Goal: Task Accomplishment & Management: Manage account settings

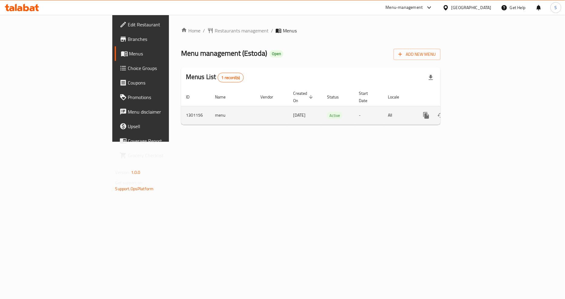
click at [474, 112] on icon "enhanced table" at bounding box center [470, 115] width 7 height 7
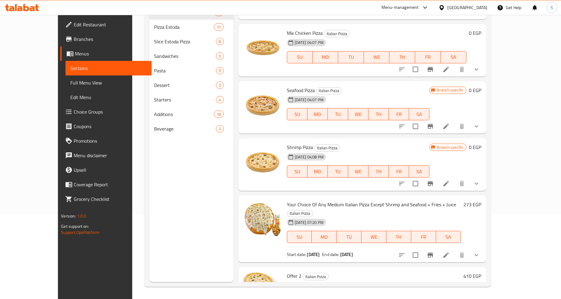
scroll to position [852, 0]
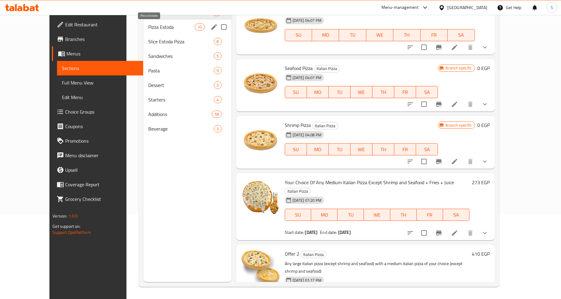
click at [148, 26] on span "Pizza Estoda" at bounding box center [171, 26] width 46 height 7
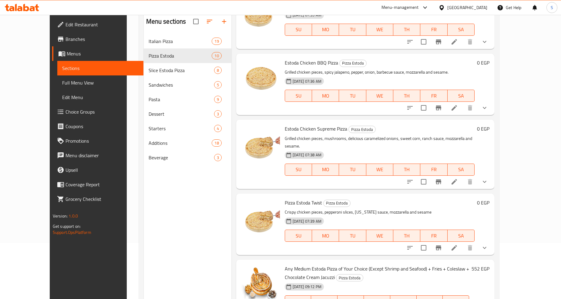
scroll to position [17, 0]
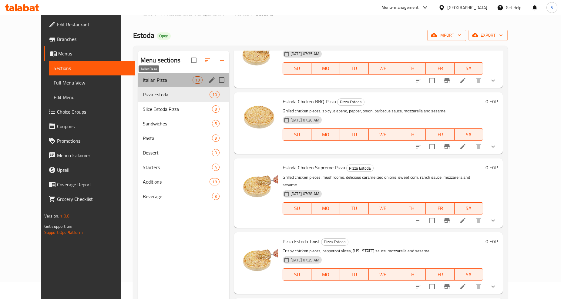
click at [147, 83] on span "Italian Pizza" at bounding box center [168, 79] width 50 height 7
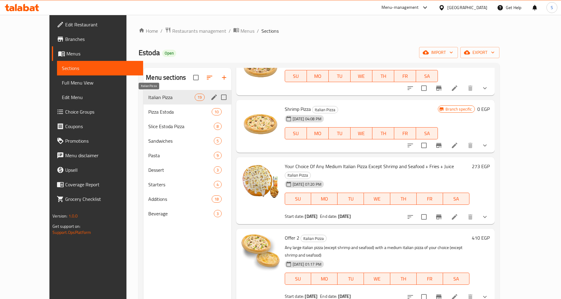
click at [154, 97] on span "Italian Pizza" at bounding box center [171, 97] width 46 height 7
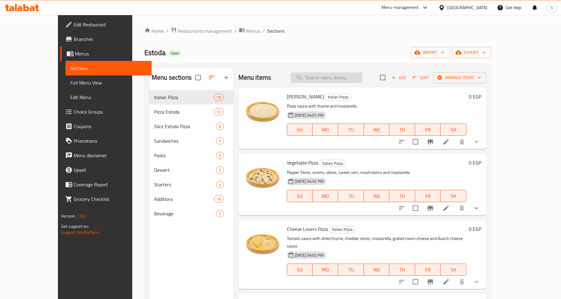
click at [337, 82] on input "search" at bounding box center [327, 77] width 72 height 11
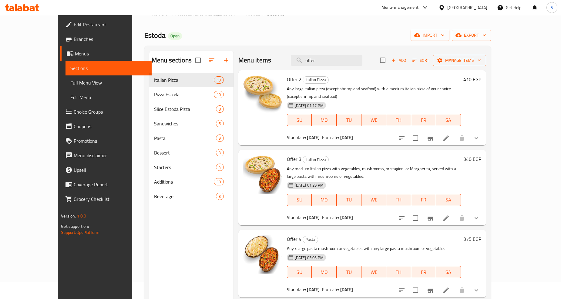
scroll to position [51, 0]
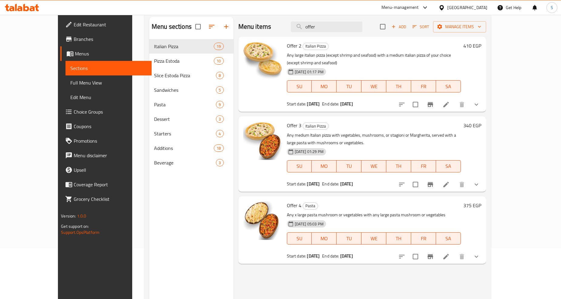
type input "offer"
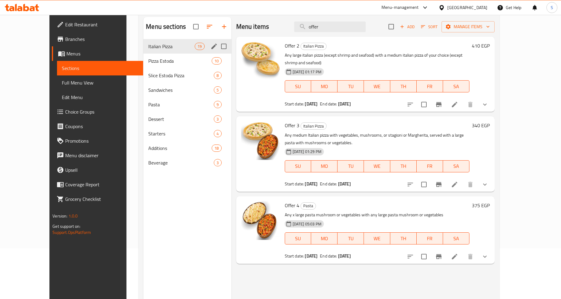
click at [176, 43] on span "Italian Pizza" at bounding box center [171, 46] width 46 height 7
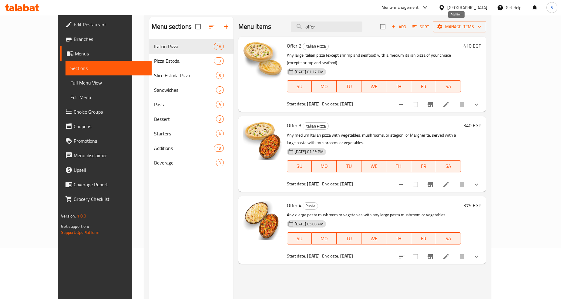
click at [407, 26] on span "Add" at bounding box center [398, 26] width 16 height 7
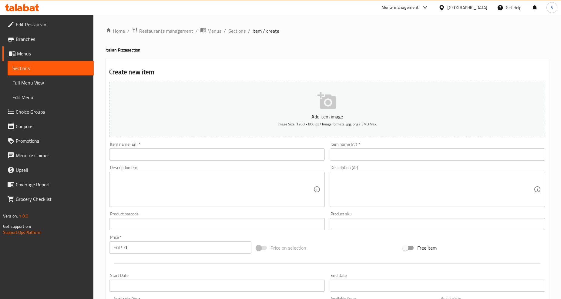
click at [240, 31] on span "Sections" at bounding box center [236, 30] width 17 height 7
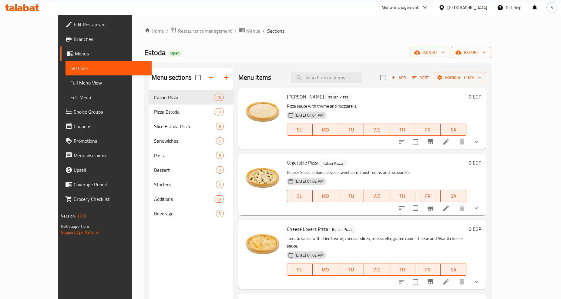
click at [486, 51] on span "export" at bounding box center [470, 53] width 29 height 8
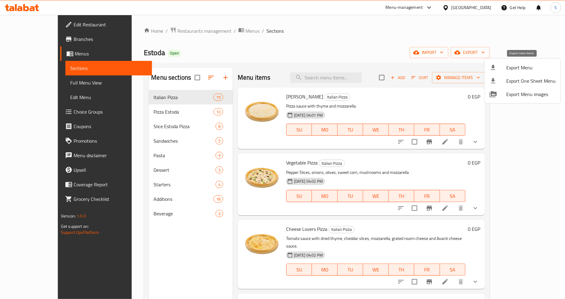
click at [512, 72] on li "Export Menu" at bounding box center [523, 67] width 76 height 13
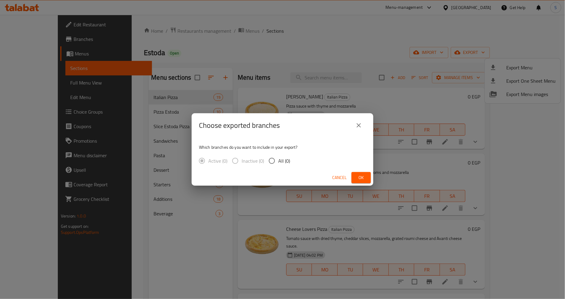
click at [287, 164] on span "All (0)" at bounding box center [284, 160] width 12 height 7
click at [278, 164] on input "All (0)" at bounding box center [272, 161] width 13 height 13
radio input "true"
click at [356, 177] on button "Ok" at bounding box center [361, 177] width 19 height 11
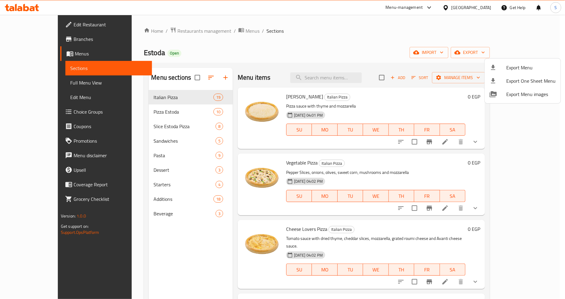
click at [404, 65] on div at bounding box center [282, 149] width 565 height 299
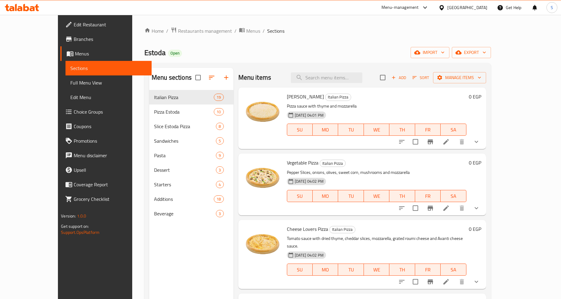
click at [407, 80] on span "Add" at bounding box center [398, 77] width 16 height 7
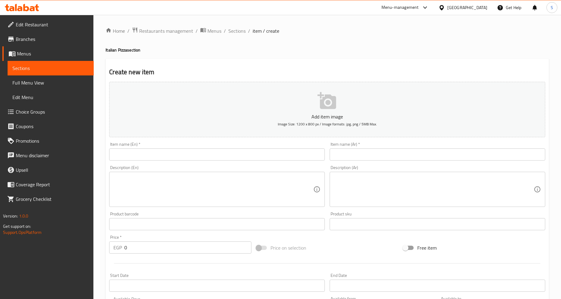
click at [228, 156] on input "text" at bounding box center [216, 154] width 215 height 12
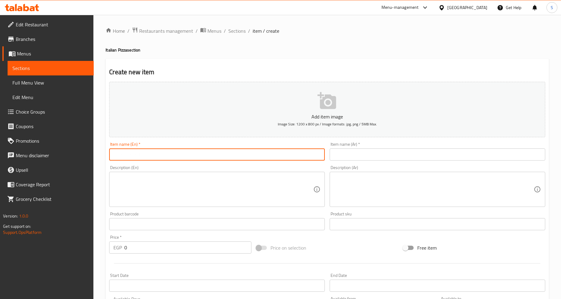
type input "Offer 1"
click at [366, 162] on div "Item name (Ar)   * Item name (Ar) *" at bounding box center [437, 151] width 220 height 23
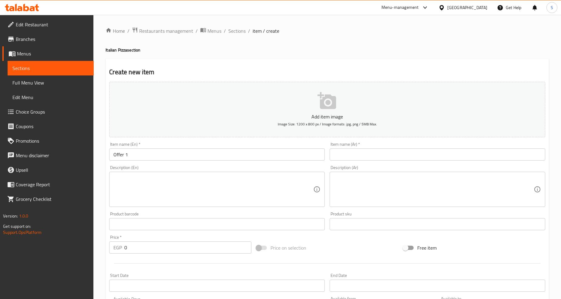
click at [365, 156] on input "text" at bounding box center [436, 154] width 215 height 12
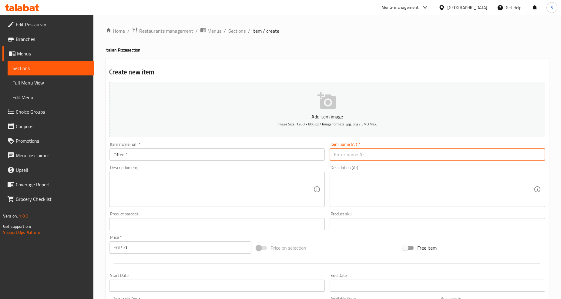
click at [359, 154] on input "text" at bounding box center [436, 154] width 215 height 12
type input "عرض 1"
click at [374, 182] on textarea at bounding box center [434, 189] width 200 height 29
paste textarea "مارجريتا استودا صغير اساسي مع اختيارك من (مشروم أو خضروات أو استاجوني)"
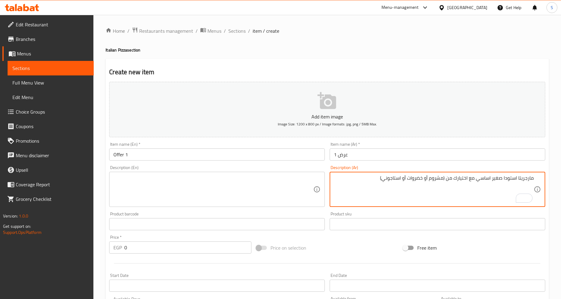
click at [382, 178] on textarea "مارجريتا استودا صغير اساسي مع اختيارك من (مشروم أو خضروات أو استاجوني)" at bounding box center [434, 189] width 200 height 29
drag, startPoint x: 468, startPoint y: 180, endPoint x: 539, endPoint y: 175, distance: 71.7
click at [539, 175] on div "مارجريتا استودا صغير اساسي مع اختيارك من (مشروم أو خضروات أو استاجوني) Descript…" at bounding box center [436, 189] width 215 height 35
click at [429, 183] on textarea "اختيارك من (مشروم أو خضروات أو استاجوني)" at bounding box center [434, 189] width 200 height 29
click at [431, 180] on textarea "اختيارك من (مشروم أو خضروات أو استاجوني)" at bounding box center [434, 189] width 200 height 29
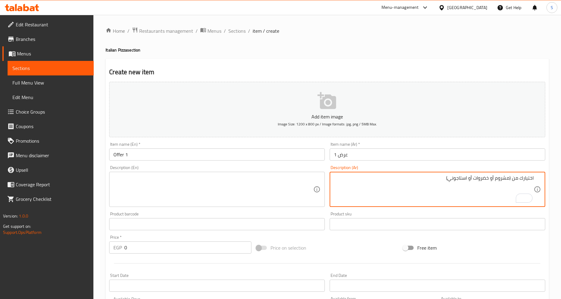
paste textarea "عليها بيتزا استودا صيامي مارجريتا صغير هديه"
click at [518, 179] on textarea "اختيارك من (مشروم أو خضروات أو استاجوني) عليها بيتزا استودا صيامي مارجريتا صغير…" at bounding box center [434, 189] width 200 height 29
paste textarea "اي بيتزا استودا صيامي صغير"
click at [518, 178] on textarea "اختيارك اي بيتزا استودا صيامي صغيرمن (مشروم أو خضروات أو استاجوني) عليها بيتزا …" at bounding box center [434, 189] width 200 height 29
click at [454, 180] on textarea "اختيارك من اي بيتزا استودا صيامي صغيرمن (مشروم أو خضروات أو استاجوني) عليها بيت…" at bounding box center [434, 189] width 200 height 29
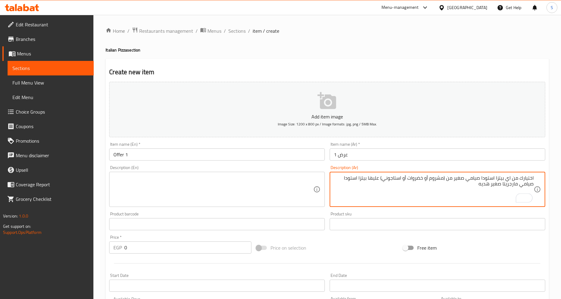
click at [476, 184] on textarea "اختيارك من اي بيتزا استودا صيامي صغير من (مشروم أو خضروات أو استاجوني) عليها بي…" at bounding box center [434, 189] width 200 height 29
click at [413, 187] on textarea "اختيارك من اي بيتزا استودا صيامي صغير من (مشروم أو خضروات أو استاجوني) عليها بي…" at bounding box center [434, 189] width 200 height 29
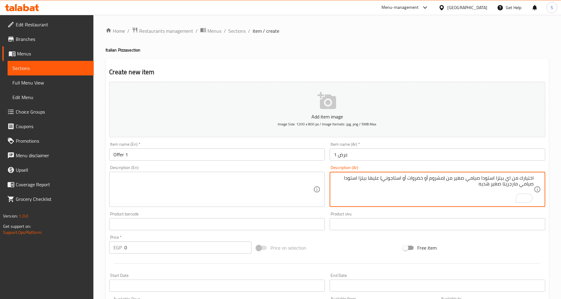
click at [413, 187] on textarea "اختيارك من اي بيتزا استودا صيامي صغير من (مشروم أو خضروات أو استاجوني) عليها بي…" at bounding box center [434, 189] width 200 height 29
click at [412, 181] on textarea "اختيارك من اي بيتزا استودا صيامي صغير من (مشروم أو خضروات أو استاجوني) عليها بي…" at bounding box center [434, 189] width 200 height 29
type textarea "اختيارك من اي بيتزا استودا صيامي صغير من (مشروم أو خضروات أو استاجوني) عليها بي…"
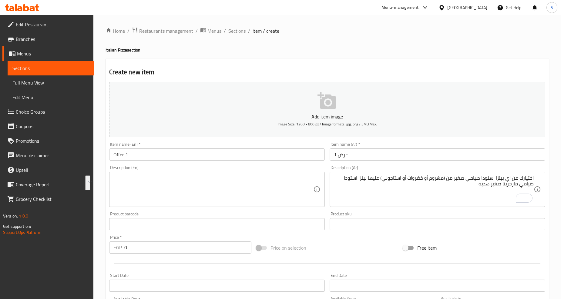
click at [205, 194] on textarea at bounding box center [213, 189] width 200 height 29
paste textarea "Your choice of any small fasting Estudada pizza (mushroom, vegetable, or astago…"
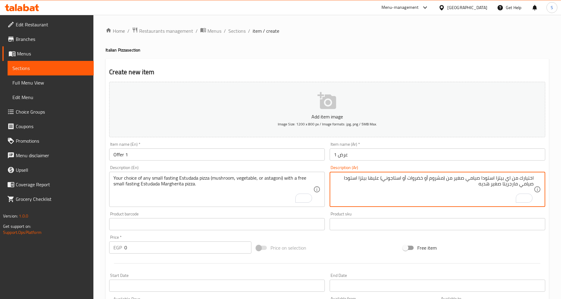
click at [469, 177] on textarea "اختيارك من اي بيتزا استودا صيامي صغير من (مشروم أو خضروات أو استاجوني) عليها بي…" at bounding box center [434, 189] width 200 height 29
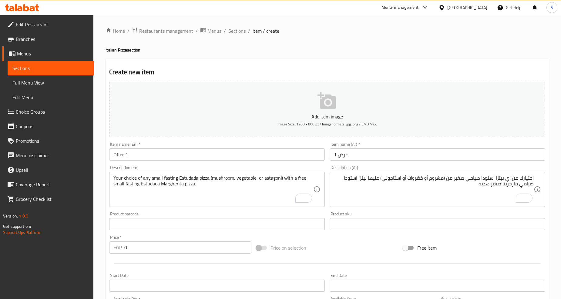
click at [438, 198] on textarea "اختيارك من اي بيتزا استودا صيامي صغير من (مشروم أو خضروات أو استاجوني) عليها بي…" at bounding box center [434, 189] width 200 height 29
click at [118, 127] on button "Add item image Image Size: 1200 x 800 px / Image formats: jpg, png / 5MB Max." at bounding box center [327, 109] width 436 height 55
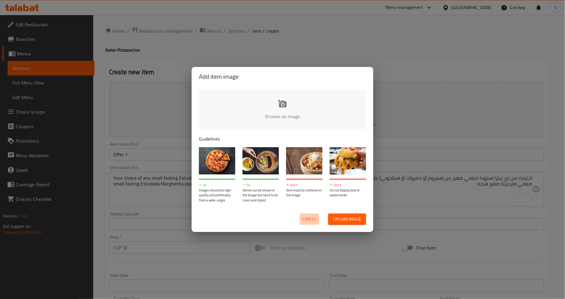
click at [312, 219] on span "Cancel" at bounding box center [309, 219] width 15 height 8
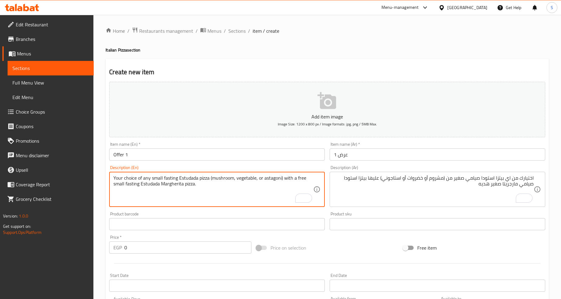
click at [189, 178] on textarea "Your choice of any small fasting Estudada pizza (mushroom, vegetable, or astago…" at bounding box center [213, 189] width 200 height 29
click at [180, 178] on textarea "Your choice of any small fasting estoda pizza (mushroom, vegetable, or astagoni…" at bounding box center [213, 189] width 200 height 29
click at [161, 198] on textarea "Your choice of any small fasting Estoda pizza (mushroom, vegetable, or astagoni…" at bounding box center [213, 189] width 200 height 29
click at [164, 185] on textarea "Your choice of any small fasting Estoda pizza (mushroom, vegetable, or astagoni…" at bounding box center [213, 189] width 200 height 29
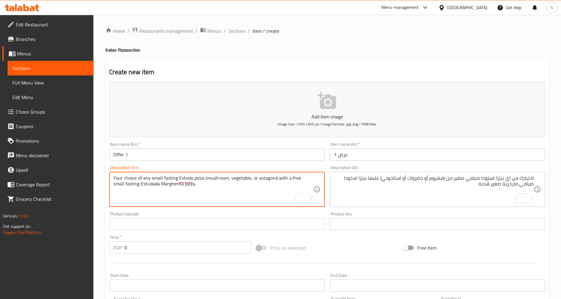
click at [164, 185] on textarea "Your choice of any small fasting Estoda pizza (mushroom, vegetable, or astagoni…" at bounding box center [213, 189] width 200 height 29
click at [189, 201] on textarea "Your choice of any small fasting estoda pizza (mushroom, vegetable, or astagoni…" at bounding box center [213, 189] width 200 height 29
click at [188, 189] on textarea "Your choice of any small fasting estoda pizza (mushroom, vegetable, or astagoni…" at bounding box center [213, 189] width 200 height 29
click at [187, 179] on textarea "Your choice of any small fasting estoda pizza (mushroom, vegetable, or astagoni…" at bounding box center [213, 189] width 200 height 29
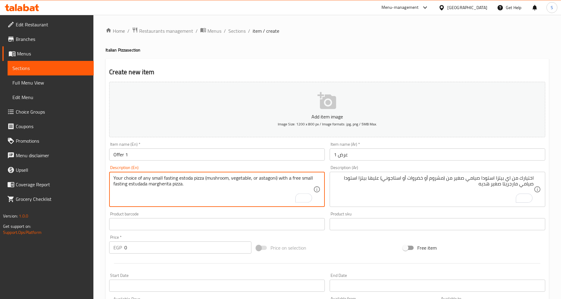
click at [187, 179] on textarea "Your choice of any small fasting estoda pizza (mushroom, vegetable, or astagoni…" at bounding box center [213, 189] width 200 height 29
click at [137, 187] on textarea "Your choice of any small fasting estoda pizza (mushroom, vegetable, or astagoni…" at bounding box center [213, 189] width 200 height 29
paste textarea "o"
click at [184, 186] on textarea "Your choice of any small fasting estoda pizza (mushroom, vegetable, or astagoni…" at bounding box center [213, 189] width 200 height 29
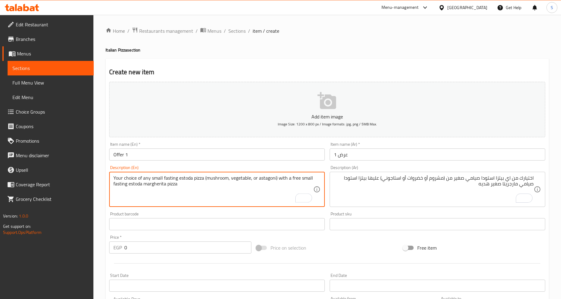
click at [207, 179] on textarea "Your choice of any small fasting estoda pizza (mushroom, vegetable, or astagoni…" at bounding box center [213, 189] width 200 height 29
click at [277, 181] on textarea "Your choice of any small fasting estoda pizza, mushroom, vegetable, or astagoni…" at bounding box center [213, 189] width 200 height 29
click at [249, 179] on textarea "Your choice of any small fasting estoda pizza, mushroom, vegetable, or astagoni…" at bounding box center [213, 189] width 200 height 29
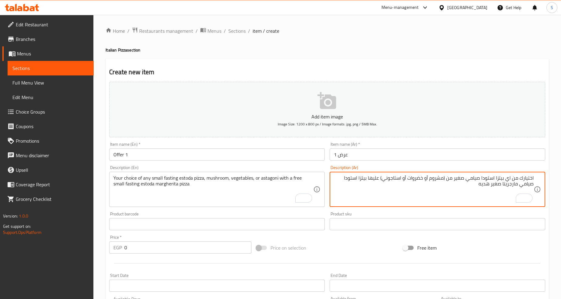
click at [390, 178] on textarea "اختيارك من اي بيتزا استودا صيامي صغير من (مشروم أو خضروات أو استاجوني) عليها بي…" at bounding box center [434, 189] width 200 height 29
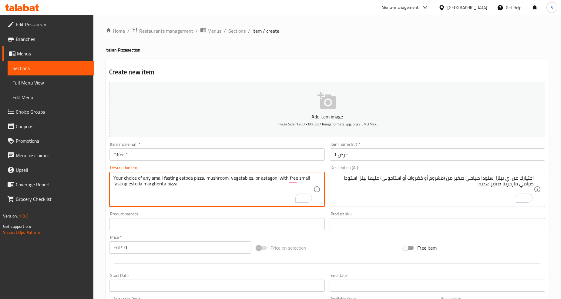
click at [266, 189] on textarea "Your choice of any small fasting estoda pizza, mushroom, vegetables, or astagon…" at bounding box center [213, 189] width 200 height 29
click at [283, 180] on textarea "Your choice of any small fasting estoda pizza, mushroom, vegetables, or astagon…" at bounding box center [213, 189] width 200 height 29
click at [273, 191] on textarea "Your choice of any small fasting estoda pizza, mushroom, vegetables, or astagon…" at bounding box center [213, 189] width 200 height 29
type textarea "Your choice of any small fasting estoda pizza, mushroom, vegetables, or astagon…"
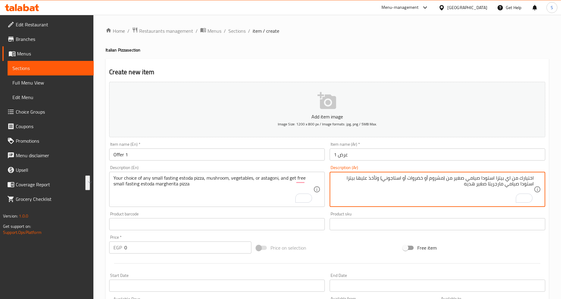
drag, startPoint x: 380, startPoint y: 180, endPoint x: 357, endPoint y: 188, distance: 24.6
click at [357, 188] on textarea "اختيارك من اي بيتزا استودا صيامي صغير من (مشروم أو خضروات أو استاجوني) وتأخذ عل…" at bounding box center [434, 189] width 200 height 29
click at [373, 179] on textarea "اختيارك من اي بيتزا استودا صيامي صغير من (مشروم أو خضروات أو استاجوني) وتأخذ عل…" at bounding box center [434, 189] width 200 height 29
type textarea "اختيارك من اي بيتزا استودا صيامي صغير من (مشروم أو خضروات أو استاجوني) وخذ عليه…"
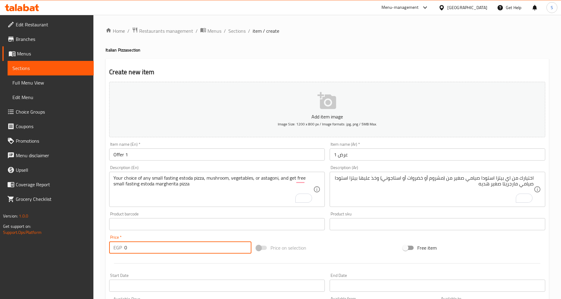
click at [140, 248] on input "0" at bounding box center [187, 247] width 127 height 12
paste input "207"
type input "207"
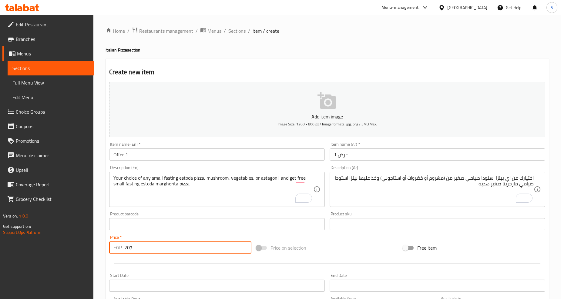
click at [145, 262] on div at bounding box center [327, 263] width 441 height 15
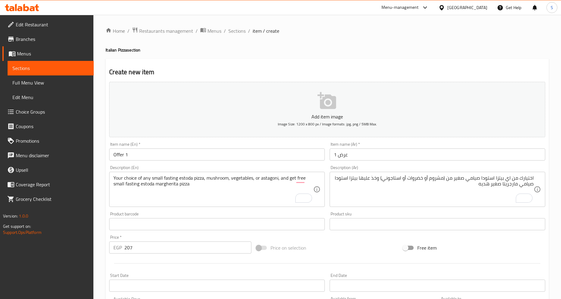
scroll to position [128, 0]
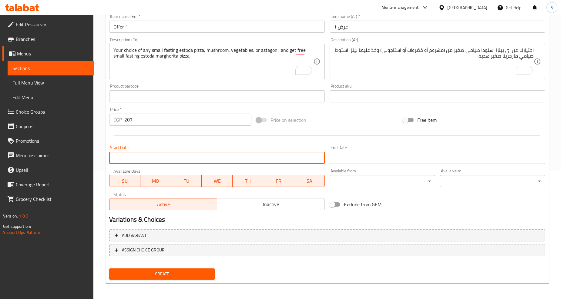
click at [168, 159] on input "Start Date" at bounding box center [216, 158] width 215 height 12
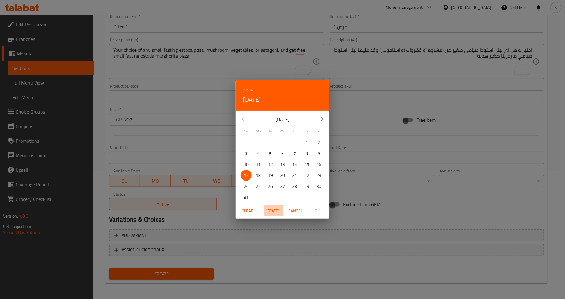
click at [273, 211] on span "Today" at bounding box center [274, 211] width 15 height 8
click at [295, 165] on p "14" at bounding box center [294, 165] width 5 height 8
click at [320, 209] on span "OK" at bounding box center [317, 211] width 15 height 8
type input "[DATE]"
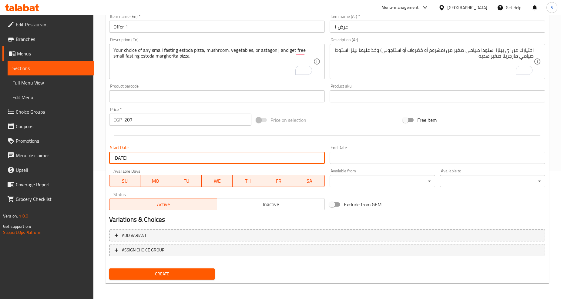
click at [365, 158] on input "Start Date" at bounding box center [436, 158] width 215 height 12
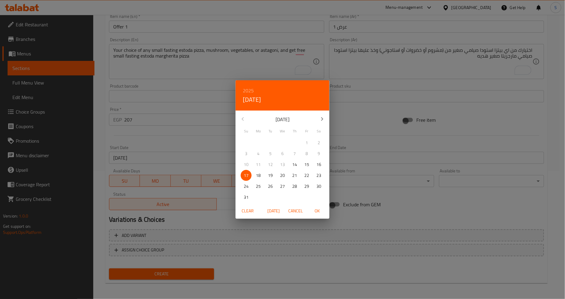
click at [322, 119] on icon "button" at bounding box center [322, 118] width 7 height 7
click at [303, 189] on span "31" at bounding box center [306, 187] width 11 height 8
click at [318, 215] on button "OK" at bounding box center [317, 210] width 19 height 11
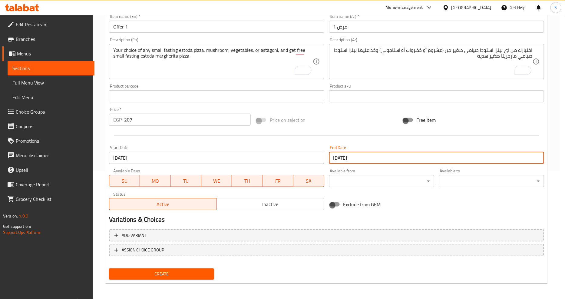
type input "[DATE]"
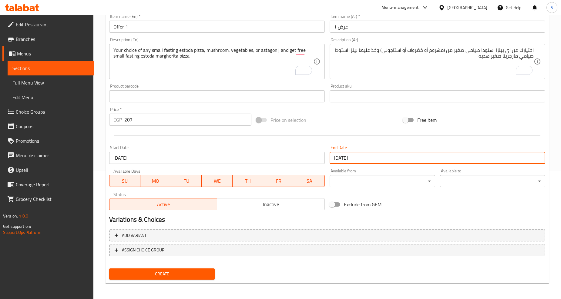
click at [260, 207] on span "Inactive" at bounding box center [270, 204] width 103 height 9
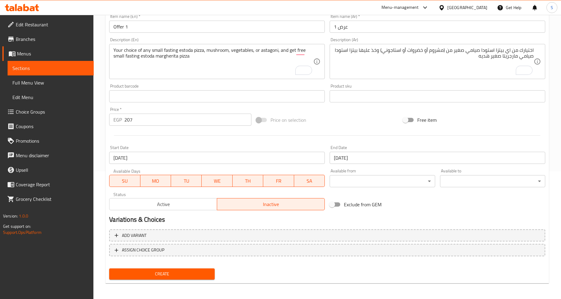
click at [198, 275] on span "Create" at bounding box center [161, 274] width 95 height 8
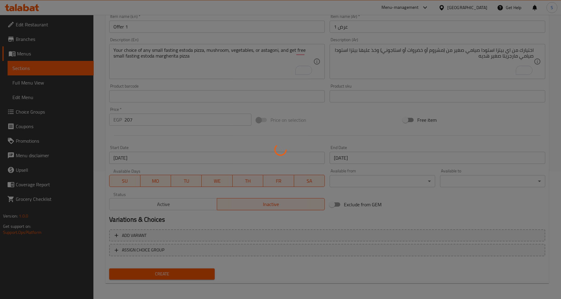
type input "0"
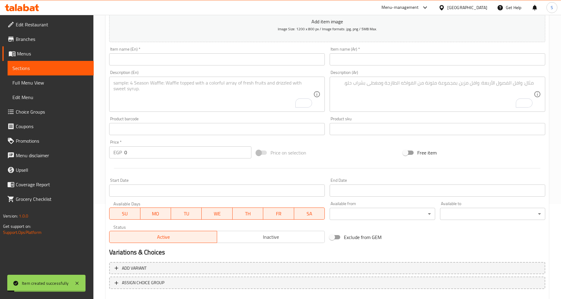
scroll to position [0, 0]
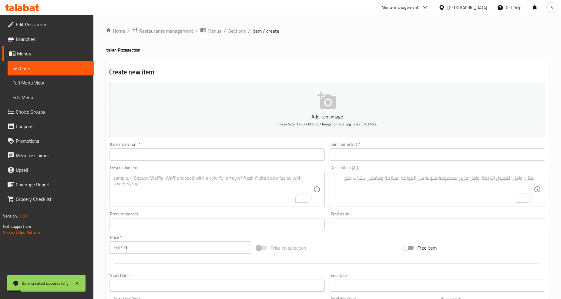
click at [232, 31] on span "Sections" at bounding box center [236, 30] width 17 height 7
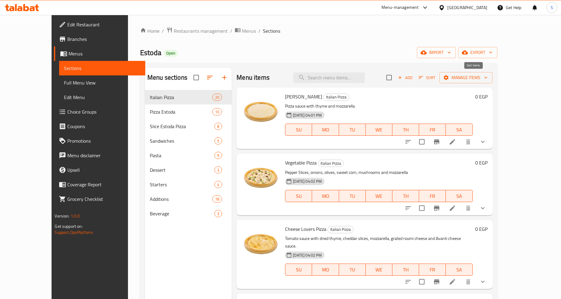
click at [435, 77] on span "Sort" at bounding box center [426, 77] width 17 height 7
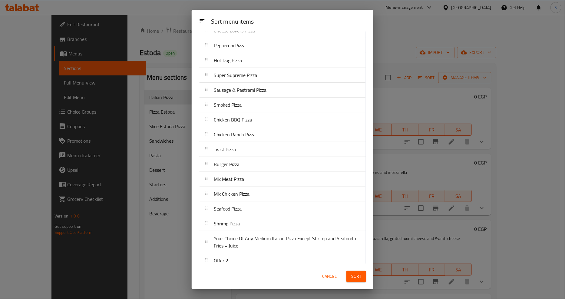
scroll to position [92, 0]
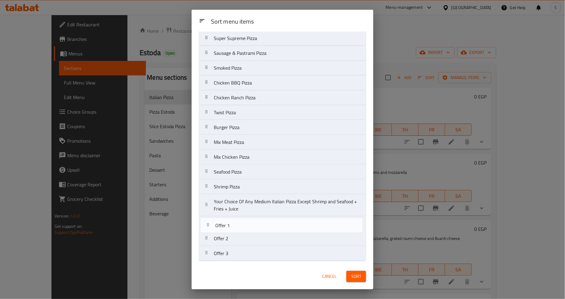
drag, startPoint x: 208, startPoint y: 255, endPoint x: 209, endPoint y: 225, distance: 30.0
click at [209, 225] on nav "Margherita Pizza Vegetable Pizza Cheese Lovers Pizza Pepperoni Pizza Hot Dog Pi…" at bounding box center [282, 108] width 167 height 305
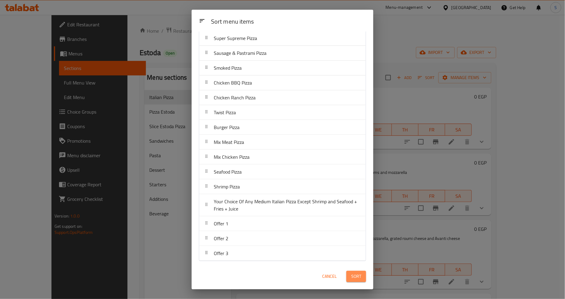
click at [354, 275] on span "Sort" at bounding box center [356, 277] width 10 height 8
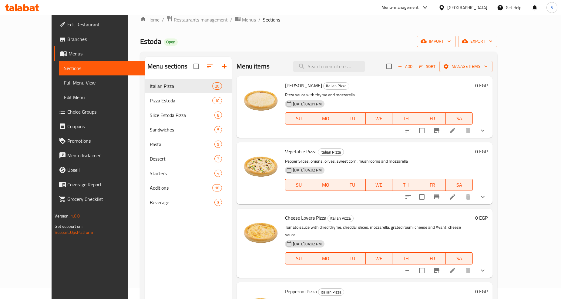
scroll to position [0, 0]
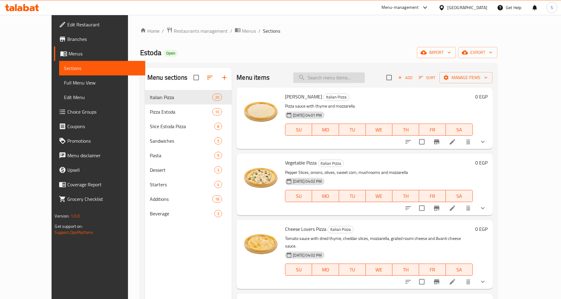
click at [344, 77] on input "search" at bounding box center [329, 77] width 72 height 11
type input "خ"
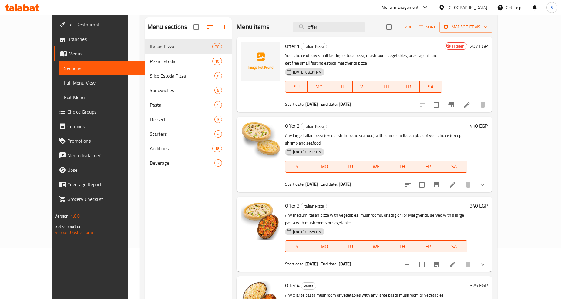
scroll to position [17, 0]
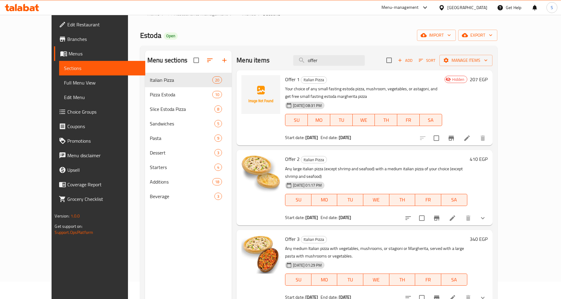
type input "offer"
click at [492, 208] on div "Offer 2 Italian Pizza Any large italian pizza (except shrimp and seafood) with …" at bounding box center [363, 187] width 255 height 75
click at [490, 211] on button "show more" at bounding box center [482, 218] width 15 height 15
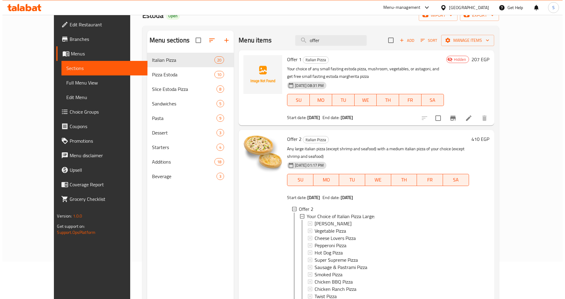
scroll to position [0, 0]
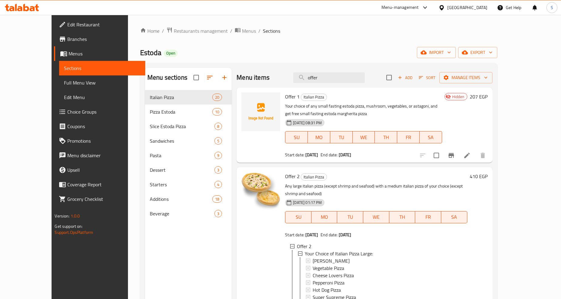
drag, startPoint x: 125, startPoint y: 3, endPoint x: 29, endPoint y: 113, distance: 145.6
click at [67, 113] on span "Choice Groups" at bounding box center [103, 111] width 73 height 7
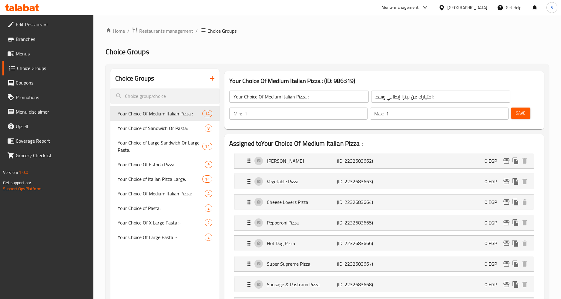
click at [216, 80] on button "button" at bounding box center [212, 78] width 15 height 15
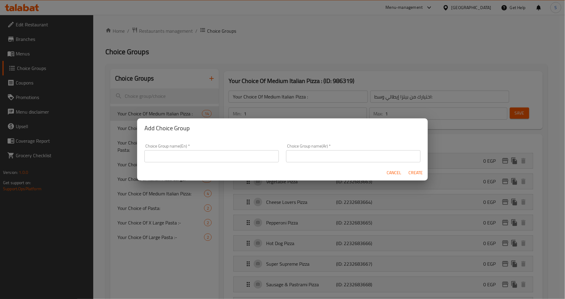
click at [235, 158] on input "text" at bounding box center [212, 156] width 135 height 12
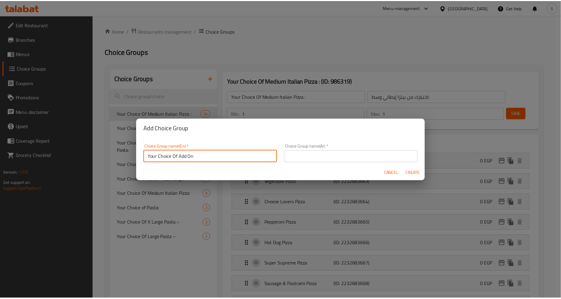
scroll to position [2, 0]
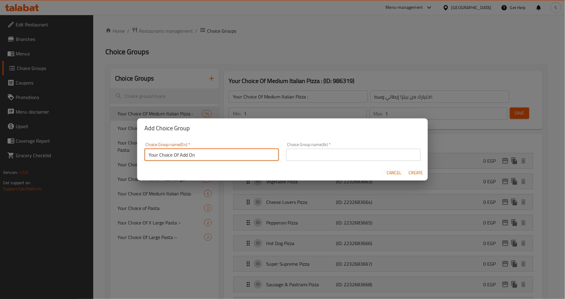
drag, startPoint x: 180, startPoint y: 156, endPoint x: 210, endPoint y: 160, distance: 30.2
click at [210, 160] on input "Your Choice Of Add On" at bounding box center [212, 155] width 135 height 12
click at [204, 161] on input "Your Choice Of Pizza" at bounding box center [212, 155] width 135 height 12
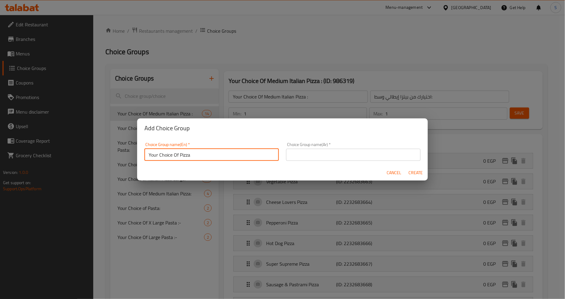
type input "Your Choice Of Pizza"
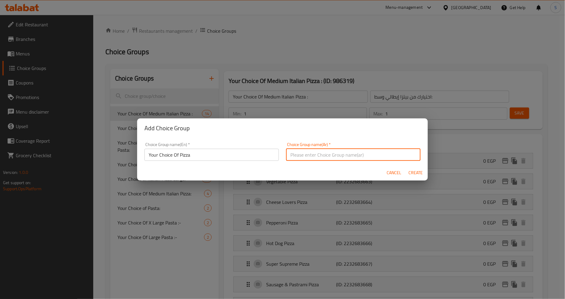
click at [335, 156] on input "text" at bounding box center [353, 155] width 135 height 12
paste input "اختيارك من البيتزا"
type input "اختيارك من البيتزا"
click at [414, 173] on span "Create" at bounding box center [416, 173] width 15 height 8
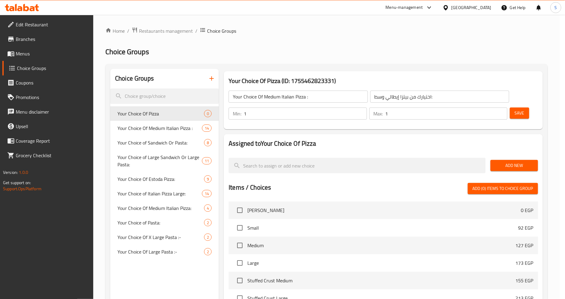
type input "Your Choice Of Pizza"
type input "اختيارك من البيتزا"
type input "0"
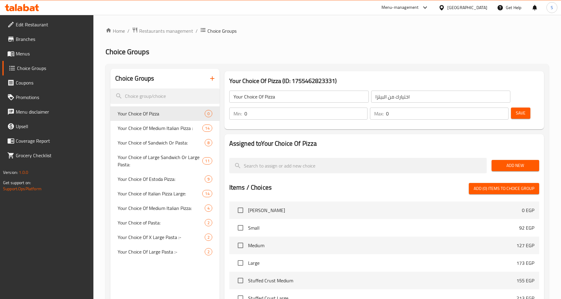
click at [256, 114] on input "0" at bounding box center [305, 114] width 123 height 12
type input "1"
click at [407, 114] on input "0" at bounding box center [447, 114] width 122 height 12
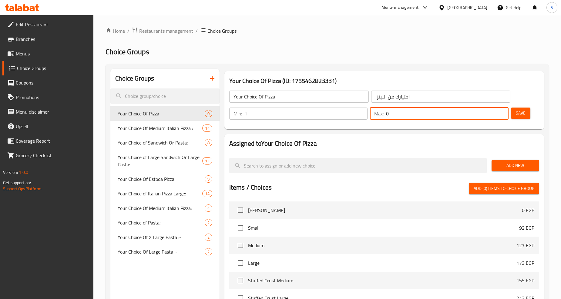
click at [407, 114] on input "0" at bounding box center [447, 114] width 122 height 12
type input "1"
click at [512, 161] on button "Add New" at bounding box center [515, 165] width 48 height 11
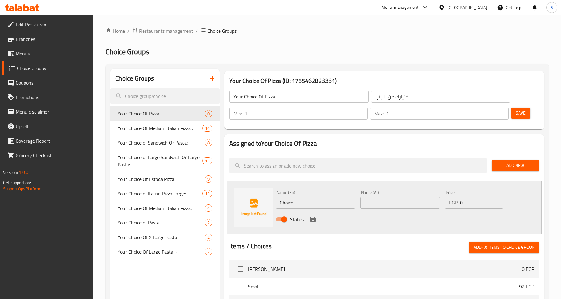
click at [310, 206] on input "Choice" at bounding box center [315, 203] width 80 height 12
paste input "مشروم"
type input "مشروم"
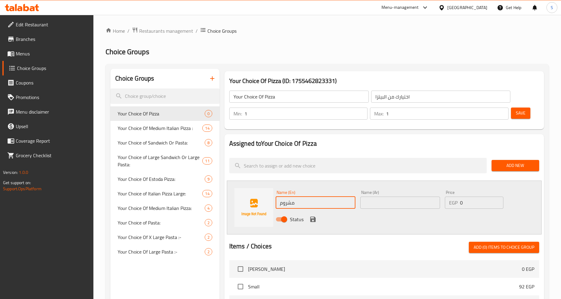
click at [376, 205] on input "text" at bounding box center [400, 203] width 80 height 12
paste input "مشروم"
type input "مشروم"
click at [293, 202] on input "مشروم" at bounding box center [315, 203] width 80 height 12
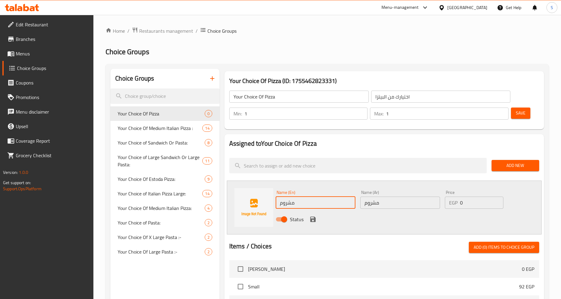
click at [293, 202] on input "مشروم" at bounding box center [315, 203] width 80 height 12
click at [310, 205] on input "text" at bounding box center [315, 203] width 80 height 12
paste input "Mushroom"
type input "Mushroom"
click at [303, 223] on div "Status" at bounding box center [400, 219] width 254 height 16
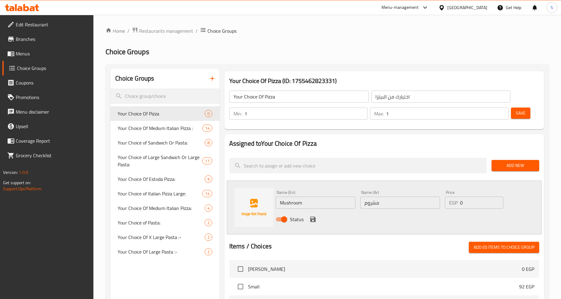
click at [310, 218] on icon "save" at bounding box center [312, 219] width 5 height 5
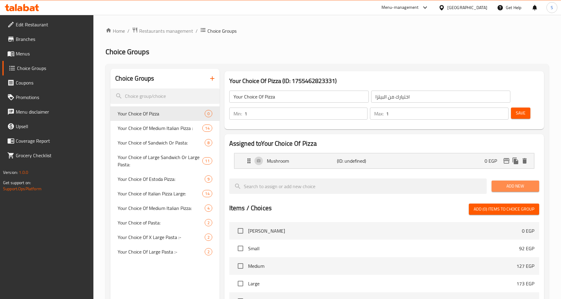
click at [516, 186] on span "Add New" at bounding box center [515, 186] width 38 height 8
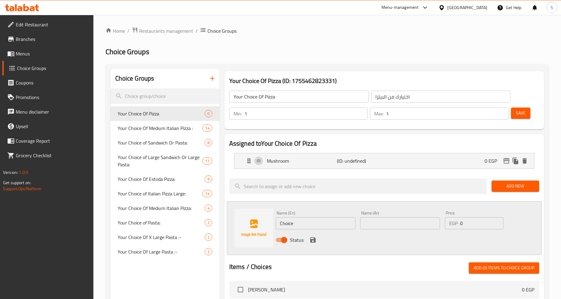
click at [336, 221] on input "Choice" at bounding box center [315, 223] width 80 height 12
paste input "vegetables"
click at [328, 228] on input "vegetables" at bounding box center [315, 223] width 80 height 12
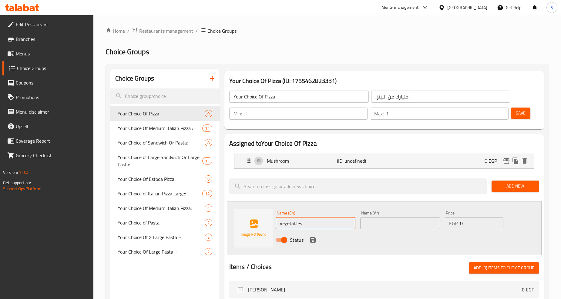
click at [328, 228] on input "vegetables" at bounding box center [315, 223] width 80 height 12
type input "Vegetables"
click at [393, 223] on input "text" at bounding box center [400, 223] width 80 height 12
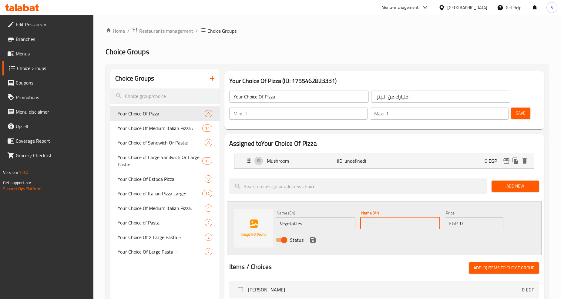
paste input "خضروات"
type input "خضروات"
click at [312, 242] on icon "save" at bounding box center [312, 239] width 5 height 5
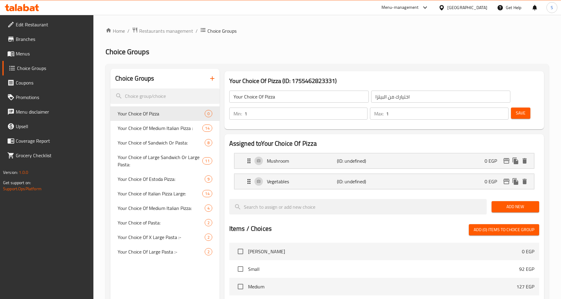
click at [519, 211] on button "Add New" at bounding box center [515, 206] width 48 height 11
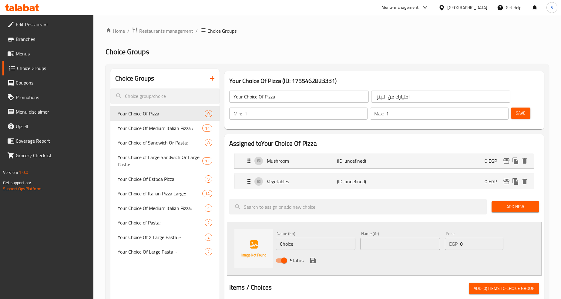
click at [401, 245] on input "text" at bounding box center [400, 244] width 80 height 12
paste input "استاجوني"
type input "استاجوني"
click at [308, 242] on input "Choice" at bounding box center [315, 244] width 80 height 12
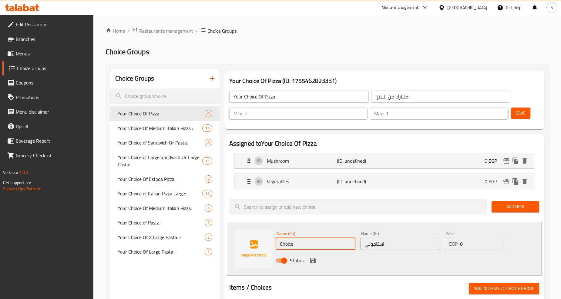
paste input "stagioni"
click at [300, 248] on input "stagioni" at bounding box center [315, 244] width 80 height 12
type input "Stagioni"
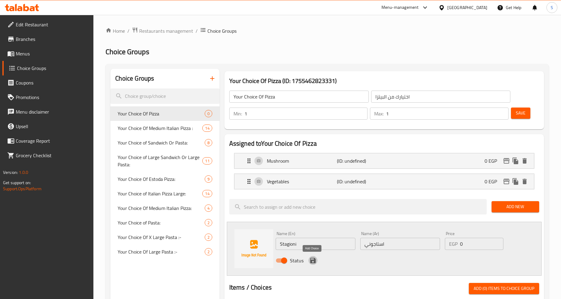
click at [313, 259] on icon "save" at bounding box center [312, 260] width 7 height 7
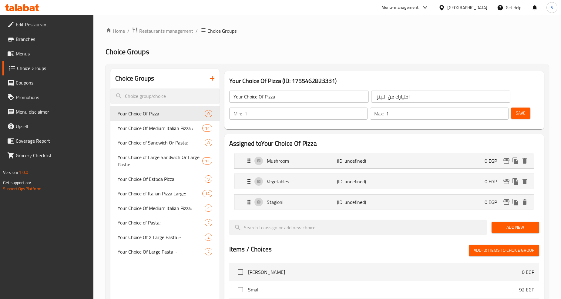
click at [518, 114] on span "Save" at bounding box center [520, 113] width 10 height 8
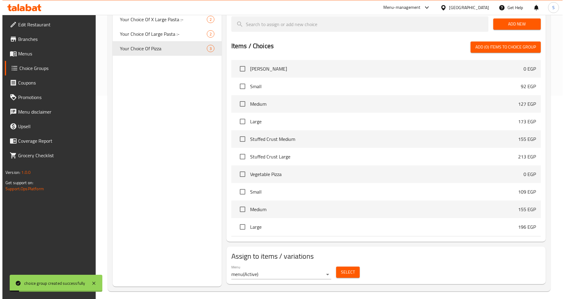
scroll to position [208, 0]
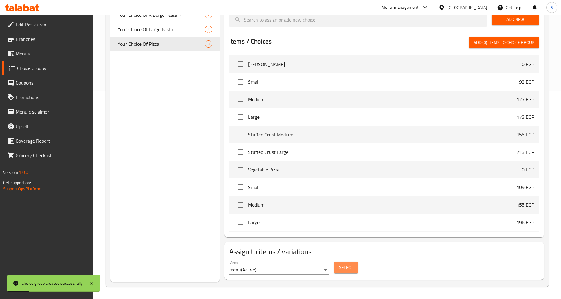
click at [341, 268] on span "Select" at bounding box center [346, 268] width 14 height 8
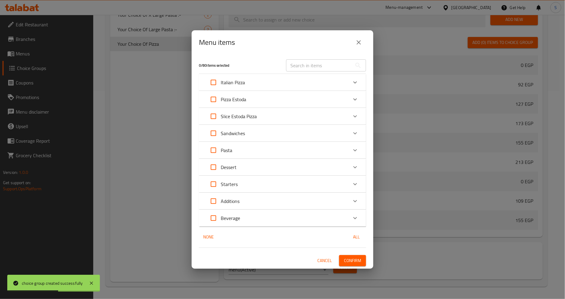
click at [344, 87] on div "Italian Pizza" at bounding box center [277, 82] width 142 height 15
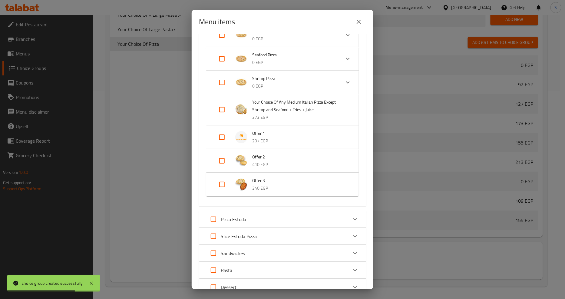
scroll to position [364, 0]
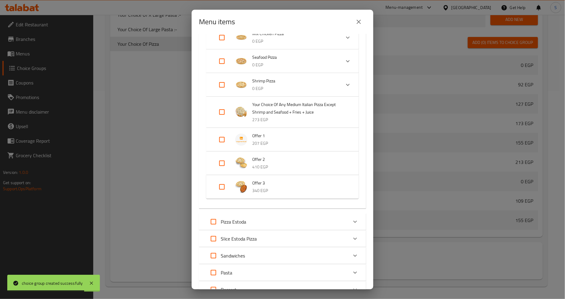
click at [224, 140] on input "Expand" at bounding box center [222, 139] width 15 height 15
checkbox input "true"
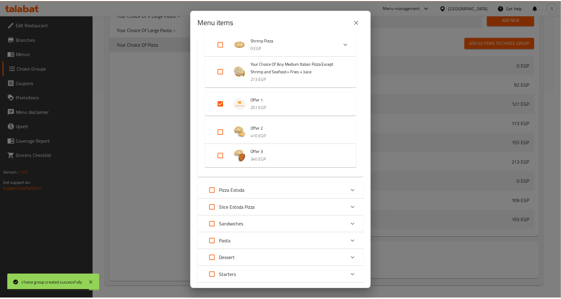
scroll to position [474, 0]
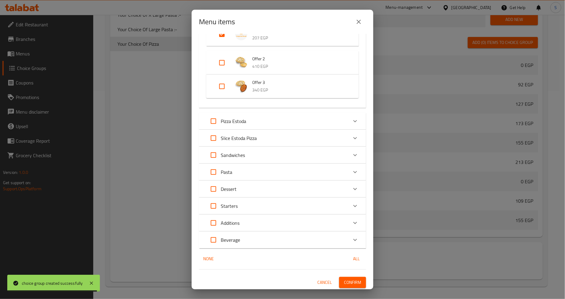
click at [352, 281] on span "Confirm" at bounding box center [352, 283] width 17 height 8
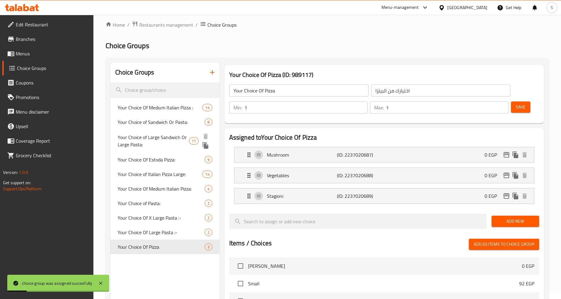
scroll to position [0, 0]
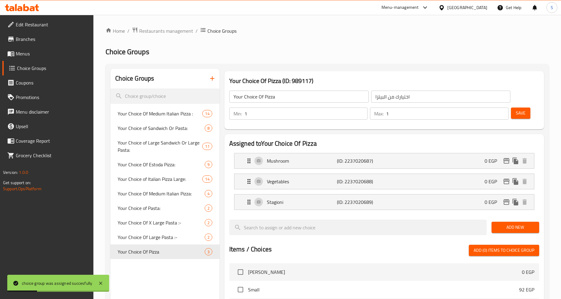
click at [24, 50] on span "Menus" at bounding box center [52, 53] width 73 height 7
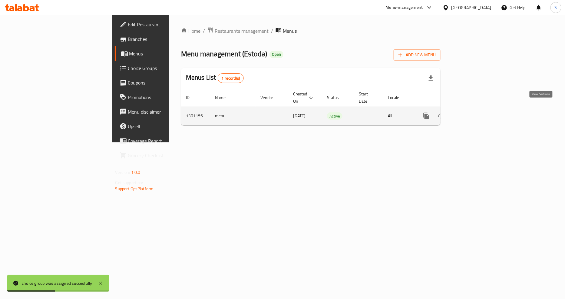
click at [478, 112] on link "enhanced table" at bounding box center [470, 116] width 15 height 15
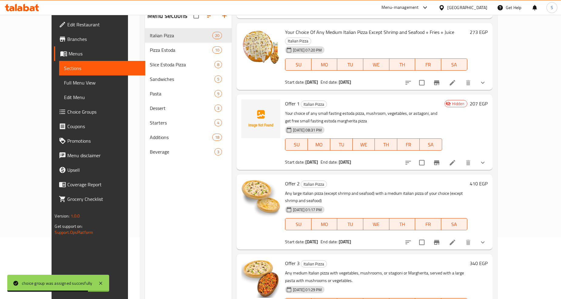
scroll to position [85, 0]
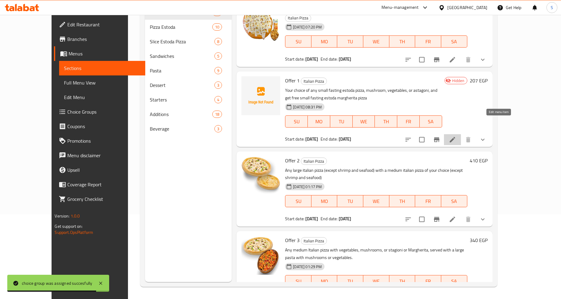
click at [456, 136] on icon at bounding box center [451, 139] width 7 height 7
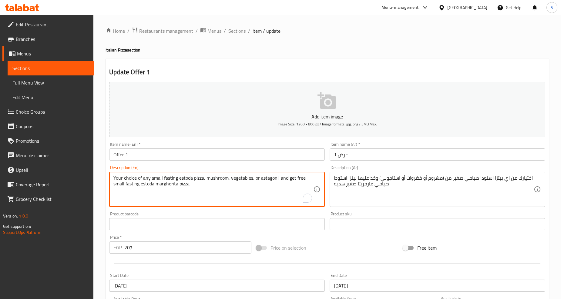
click at [271, 180] on textarea "Your choice of any small fasting estoda pizza, mushroom, vegetables, or astagon…" at bounding box center [213, 189] width 200 height 29
paste textarea "stagioni"
click at [263, 179] on textarea "Your choice of any small fasting estoda pizza, mushroom, vegetables, or stagion…" at bounding box center [213, 189] width 200 height 29
type textarea "Your choice of any small fasting estoda pizza, mushroom, vegetables, or stagion…"
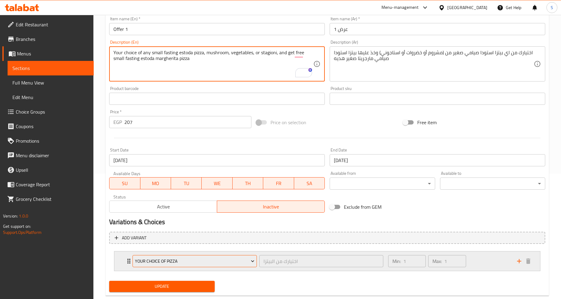
scroll to position [138, 0]
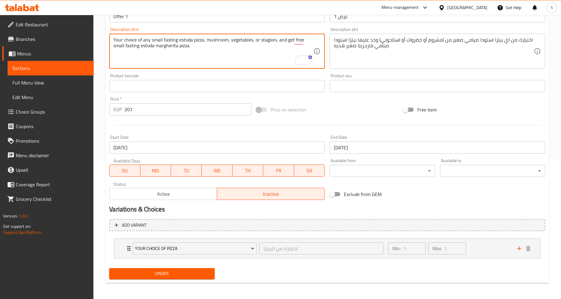
click at [190, 274] on span "Update" at bounding box center [161, 274] width 95 height 8
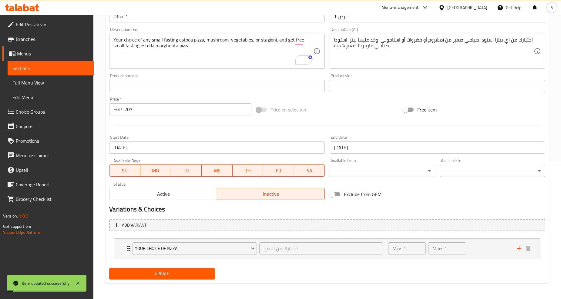
scroll to position [0, 0]
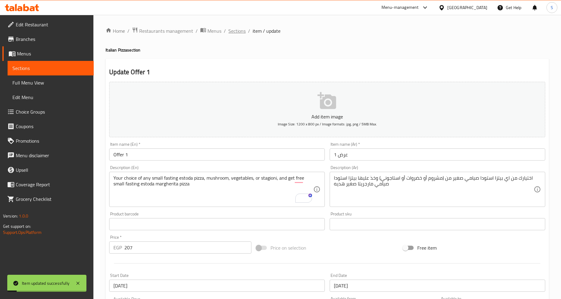
click at [231, 31] on span "Sections" at bounding box center [236, 30] width 17 height 7
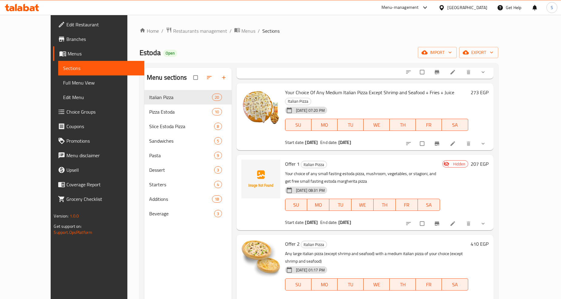
scroll to position [1033, 0]
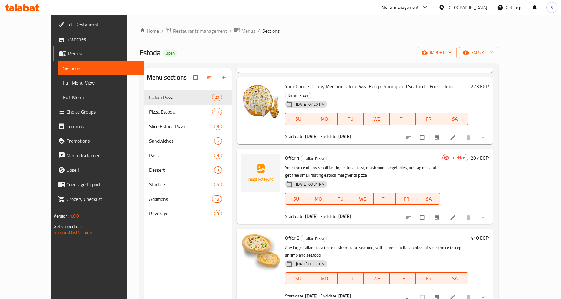
click at [486, 215] on icon "show more" at bounding box center [483, 218] width 6 height 6
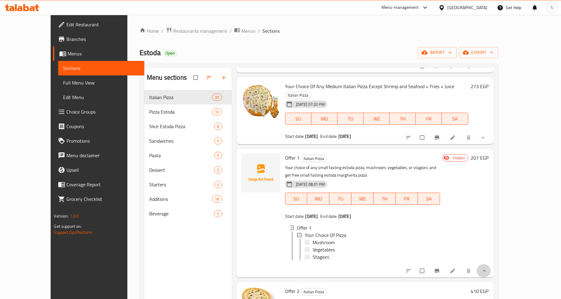
click at [491, 265] on button "show more" at bounding box center [483, 270] width 15 height 13
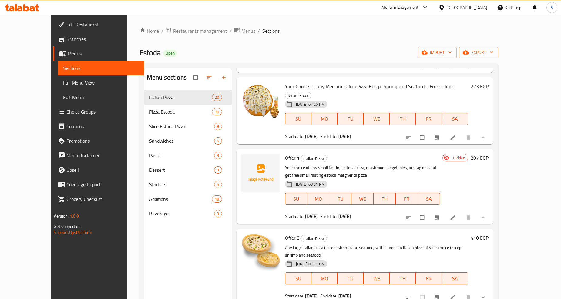
click at [344, 50] on div "Estoda Open import export" at bounding box center [318, 52] width 358 height 11
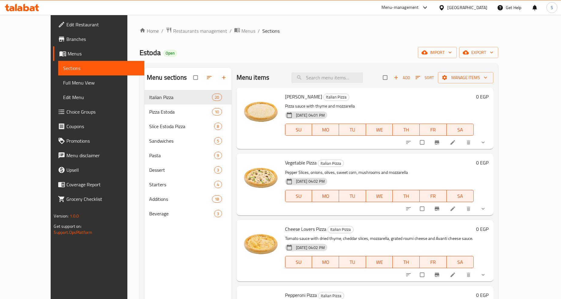
click at [498, 46] on div "Home / Restaurants management / Menus / Sections Estoda Open import export Menu…" at bounding box center [318, 199] width 358 height 345
click at [493, 52] on span "export" at bounding box center [478, 53] width 29 height 8
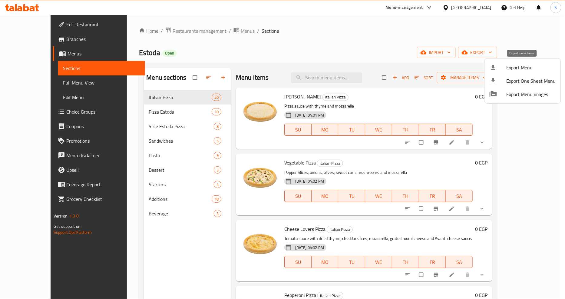
click at [512, 71] on span "Export Menu" at bounding box center [531, 67] width 49 height 7
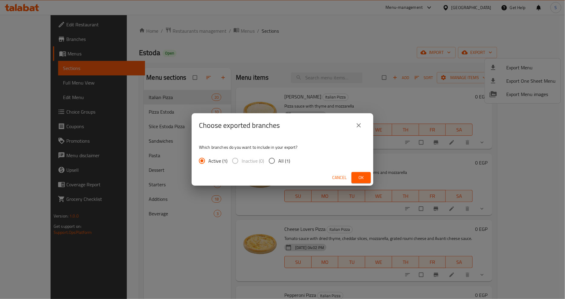
click at [287, 157] on span "All (1)" at bounding box center [284, 160] width 12 height 7
click at [278, 156] on input "All (1)" at bounding box center [272, 161] width 13 height 13
radio input "true"
click at [364, 180] on span "Ok" at bounding box center [362, 178] width 10 height 8
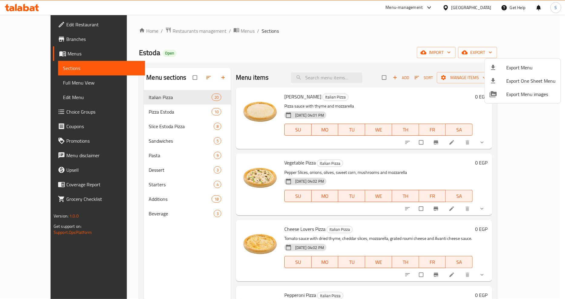
click at [322, 55] on div at bounding box center [282, 149] width 565 height 299
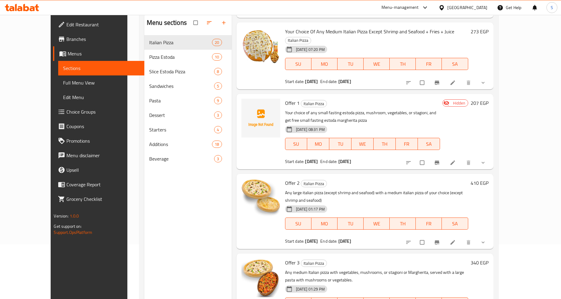
scroll to position [17, 0]
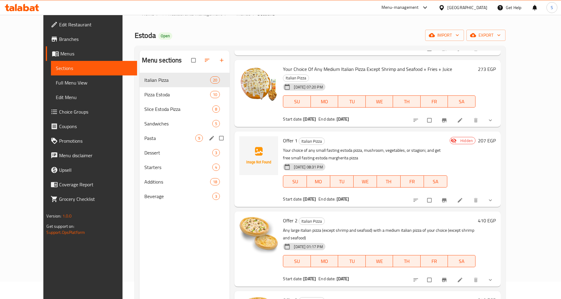
click at [144, 138] on span "Pasta" at bounding box center [169, 138] width 51 height 7
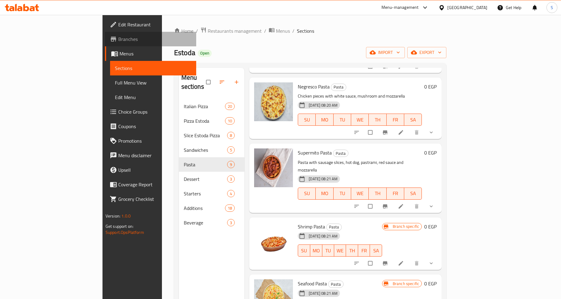
click at [118, 35] on span "Branches" at bounding box center [154, 38] width 73 height 7
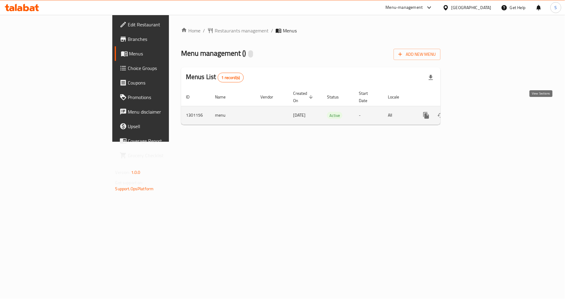
click at [478, 113] on link "enhanced table" at bounding box center [470, 115] width 15 height 15
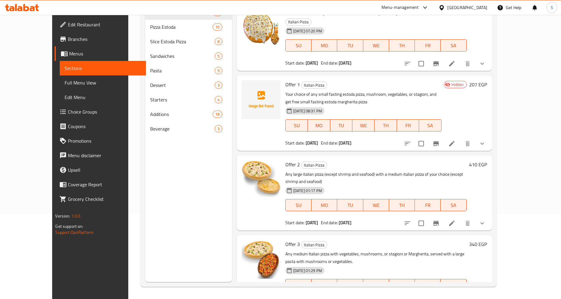
scroll to position [1033, 0]
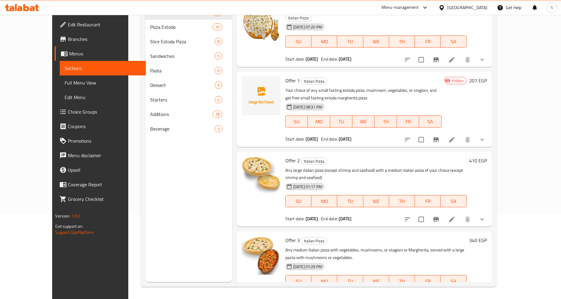
click at [485, 136] on icon "show more" at bounding box center [481, 139] width 7 height 7
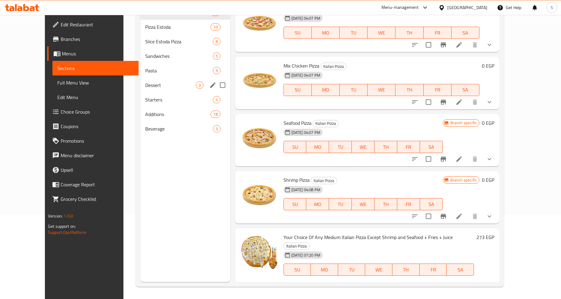
scroll to position [562, 0]
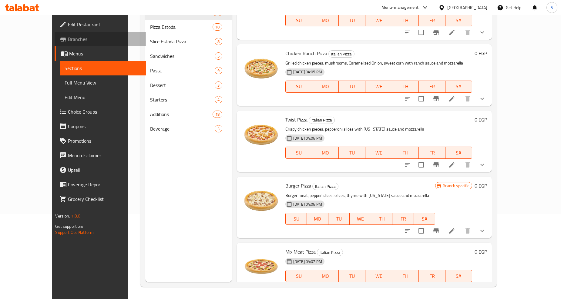
click at [68, 41] on span "Branches" at bounding box center [104, 38] width 73 height 7
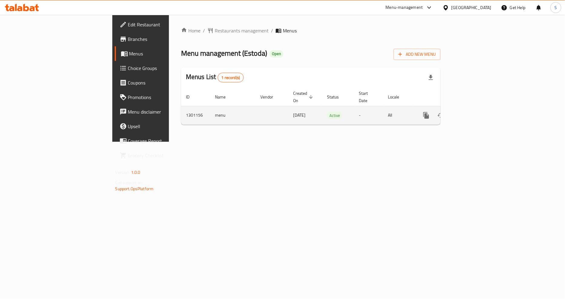
click at [474, 112] on icon "enhanced table" at bounding box center [470, 115] width 7 height 7
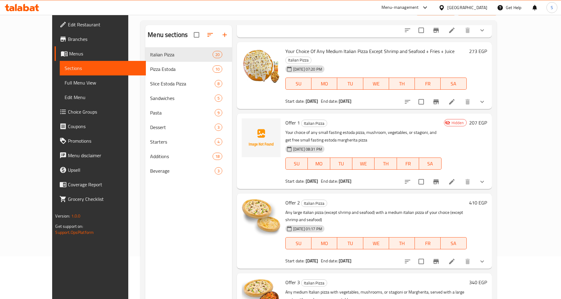
scroll to position [85, 0]
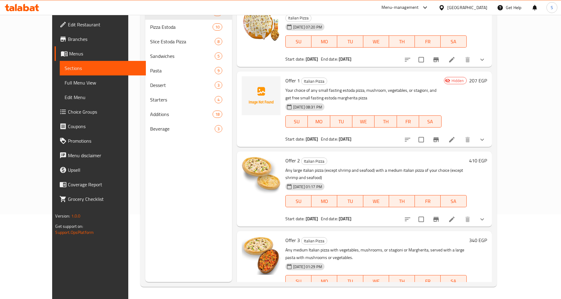
click at [455, 136] on icon at bounding box center [451, 139] width 7 height 7
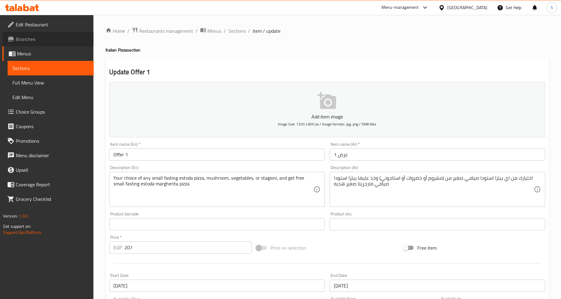
click at [23, 42] on span "Branches" at bounding box center [52, 38] width 73 height 7
